Goal: Information Seeking & Learning: Learn about a topic

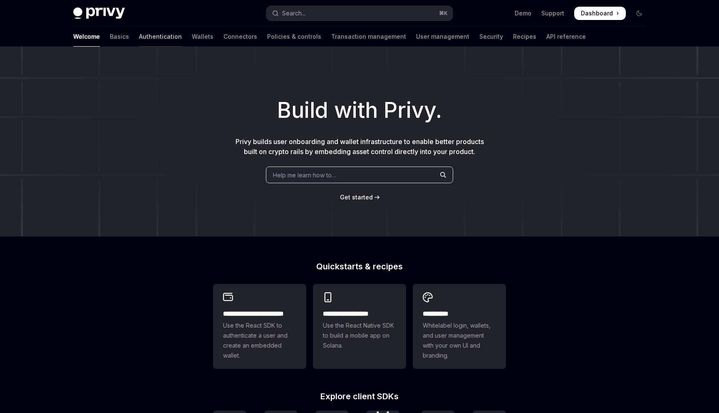
click at [139, 40] on link "Authentication" at bounding box center [160, 37] width 43 height 20
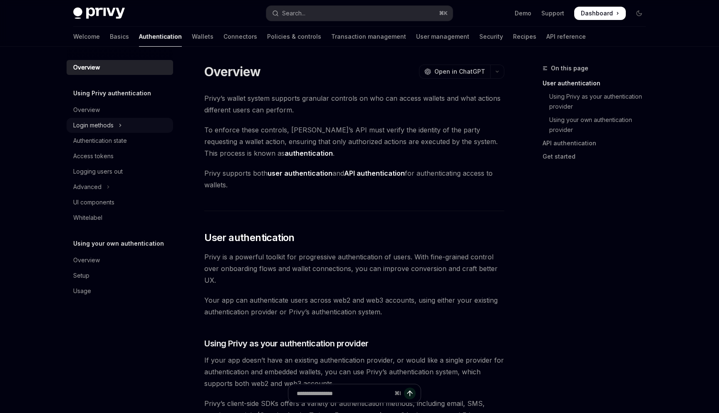
click at [120, 121] on icon "Toggle Login methods section" at bounding box center [120, 125] width 3 height 10
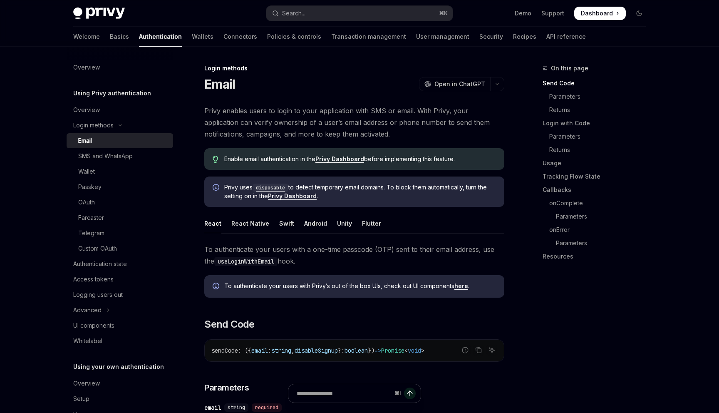
click at [282, 123] on span "Privy enables users to login to your application with SMS or email. With Privy,…" at bounding box center [354, 122] width 300 height 35
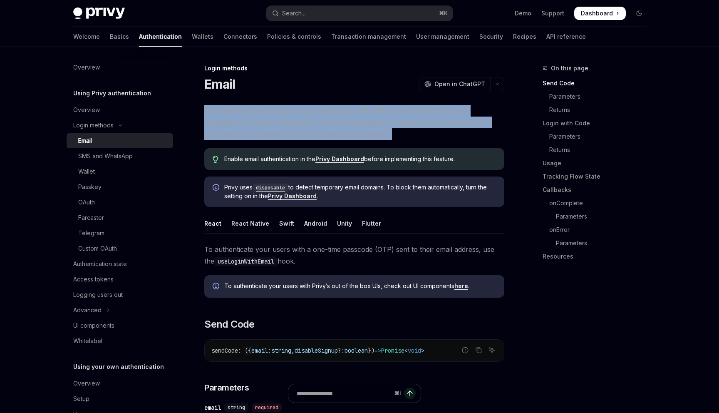
click at [282, 123] on span "Privy enables users to login to your application with SMS or email. With Privy,…" at bounding box center [354, 122] width 300 height 35
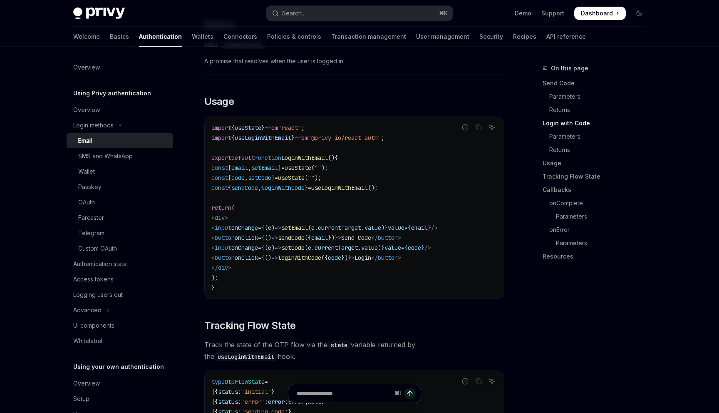
scroll to position [733, 0]
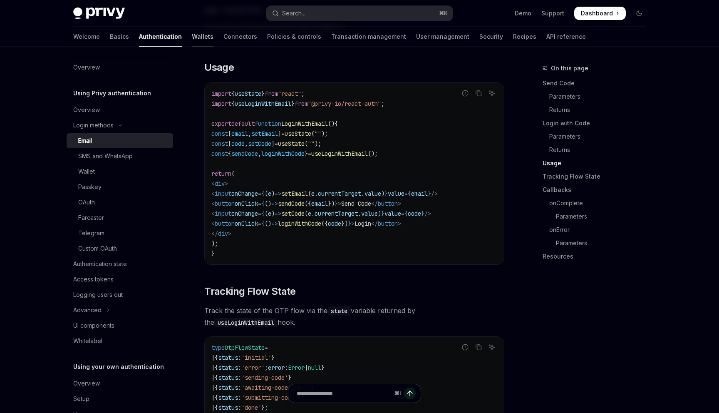
click at [192, 44] on link "Wallets" at bounding box center [203, 37] width 22 height 20
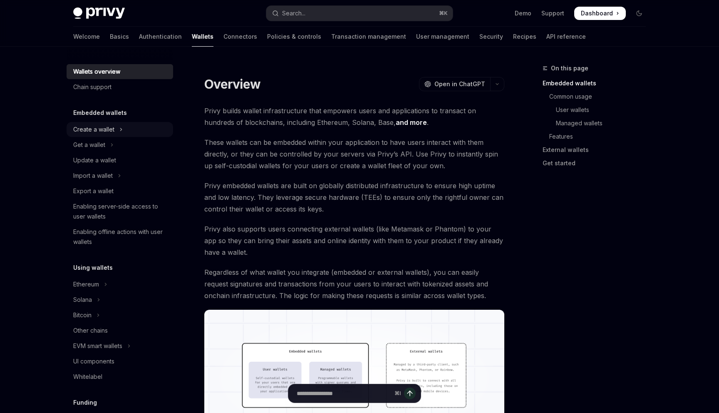
click at [121, 129] on icon "Toggle Create a wallet section" at bounding box center [121, 129] width 1 height 2
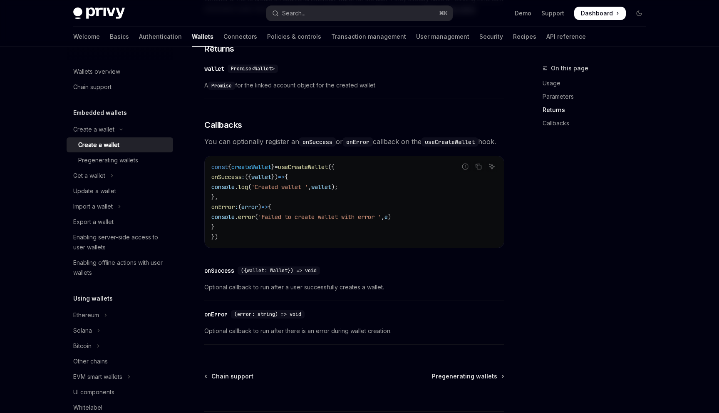
scroll to position [593, 0]
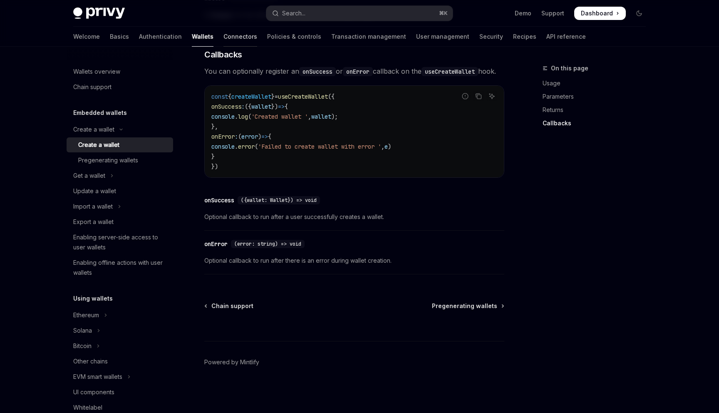
click at [223, 40] on link "Connectors" at bounding box center [240, 37] width 34 height 20
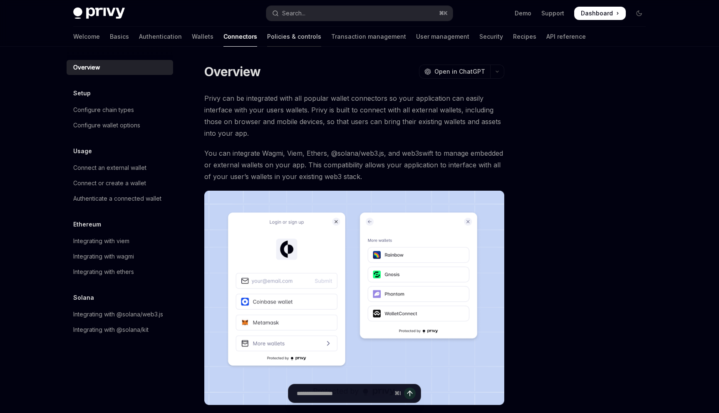
click at [267, 35] on link "Policies & controls" at bounding box center [294, 37] width 54 height 20
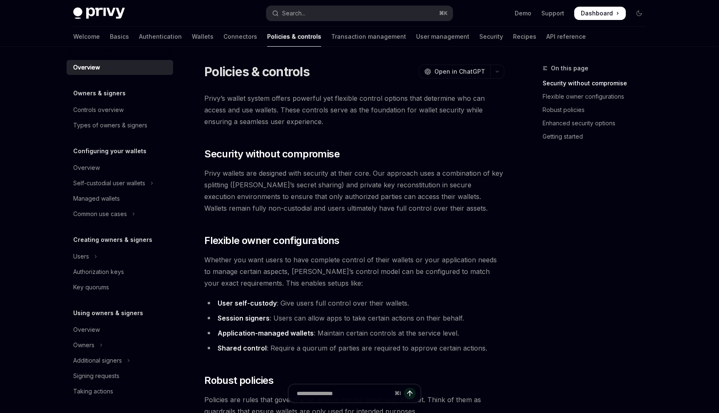
click at [280, 37] on div "Welcome Basics Authentication Wallets Connectors Policies & controls Transactio…" at bounding box center [329, 37] width 513 height 20
click at [331, 37] on link "Transaction management" at bounding box center [368, 37] width 75 height 20
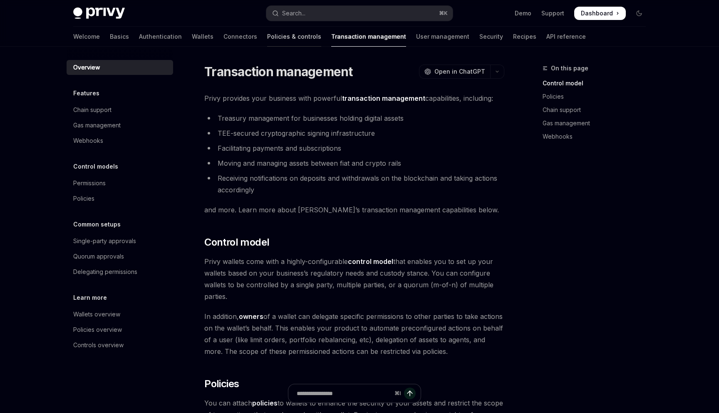
click at [267, 33] on link "Policies & controls" at bounding box center [294, 37] width 54 height 20
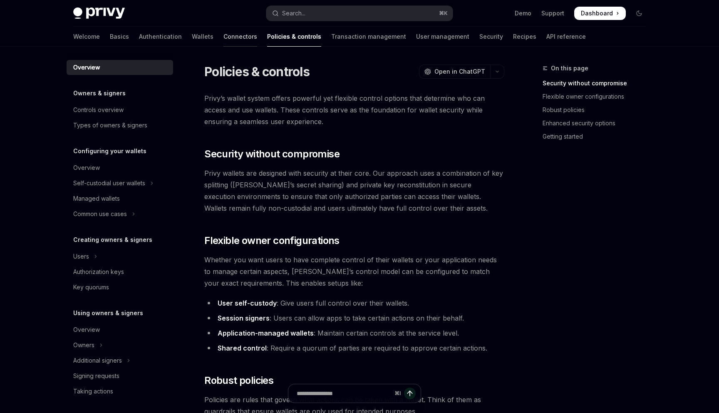
click at [223, 36] on link "Connectors" at bounding box center [240, 37] width 34 height 20
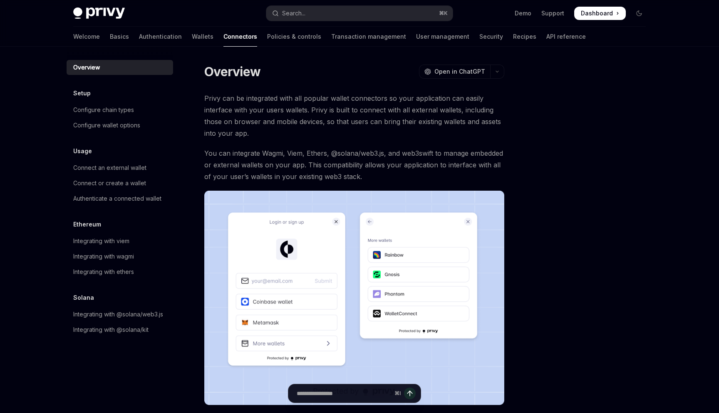
click at [149, 32] on div "Welcome Basics Authentication Wallets Connectors Policies & controls Transactio…" at bounding box center [329, 37] width 513 height 20
click at [139, 36] on link "Authentication" at bounding box center [160, 37] width 43 height 20
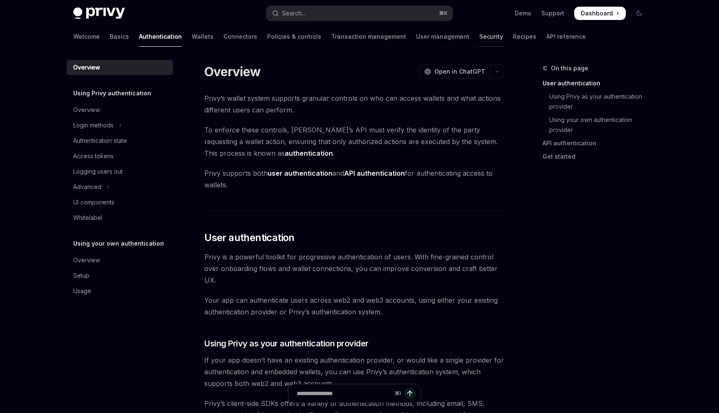
click at [479, 37] on link "Security" at bounding box center [491, 37] width 24 height 20
type textarea "*"
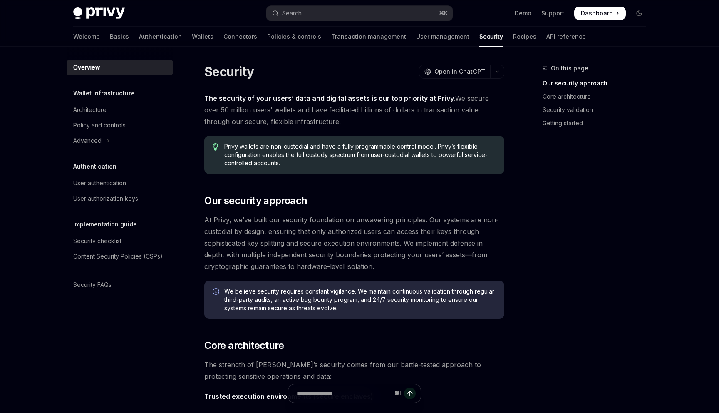
click at [604, 13] on span "Dashboard" at bounding box center [597, 13] width 32 height 8
